Goal: Information Seeking & Learning: Learn about a topic

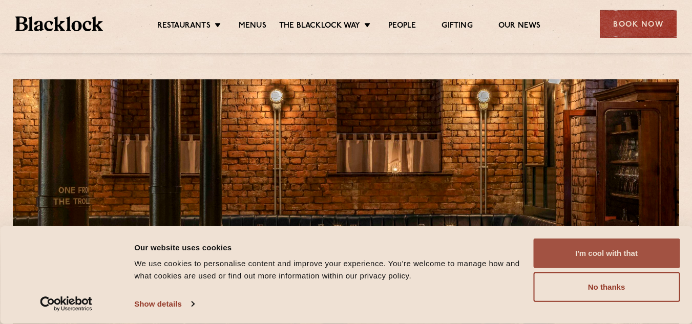
click at [634, 257] on button "I'm cool with that" at bounding box center [606, 254] width 147 height 30
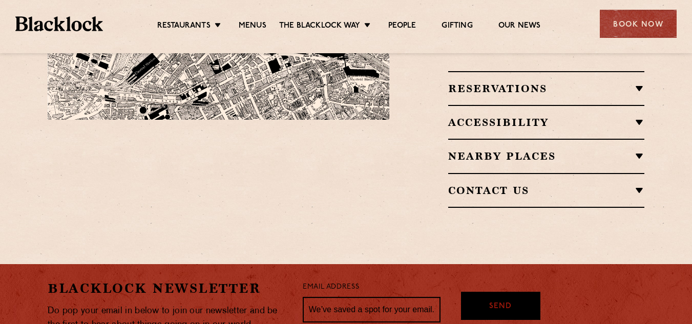
scroll to position [620, 0]
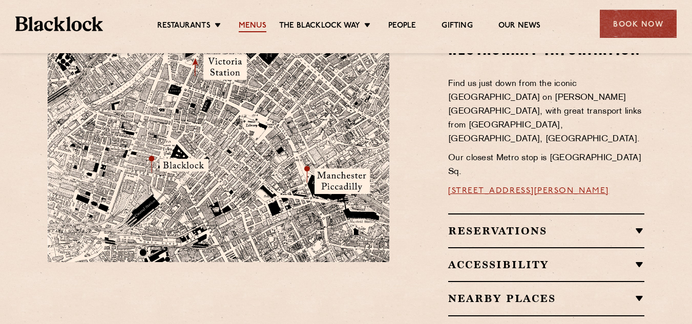
click at [252, 26] on link "Menus" at bounding box center [253, 26] width 28 height 11
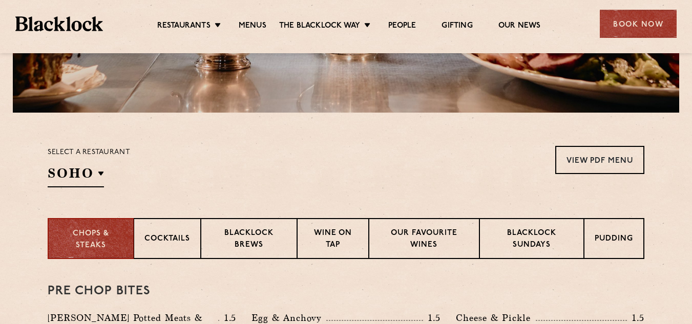
scroll to position [307, 0]
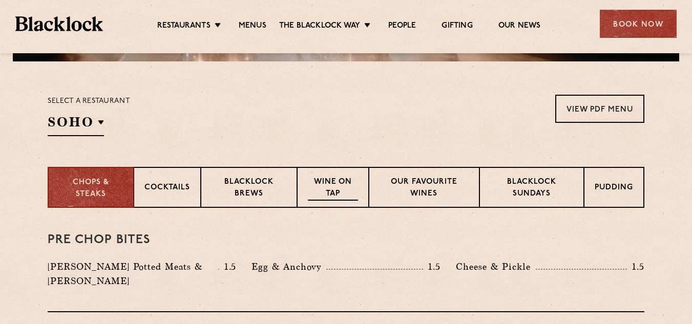
click at [327, 179] on p "Wine on Tap" at bounding box center [333, 189] width 50 height 24
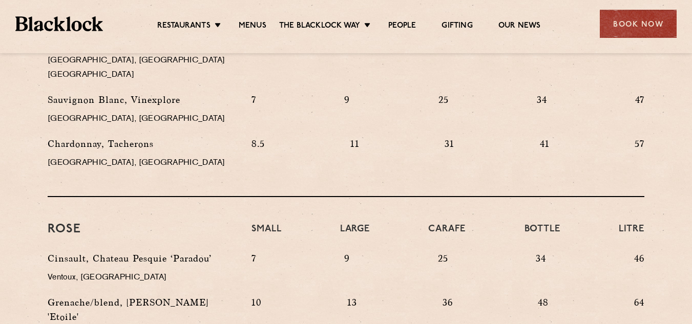
scroll to position [748, 0]
